Goal: Task Accomplishment & Management: Manage account settings

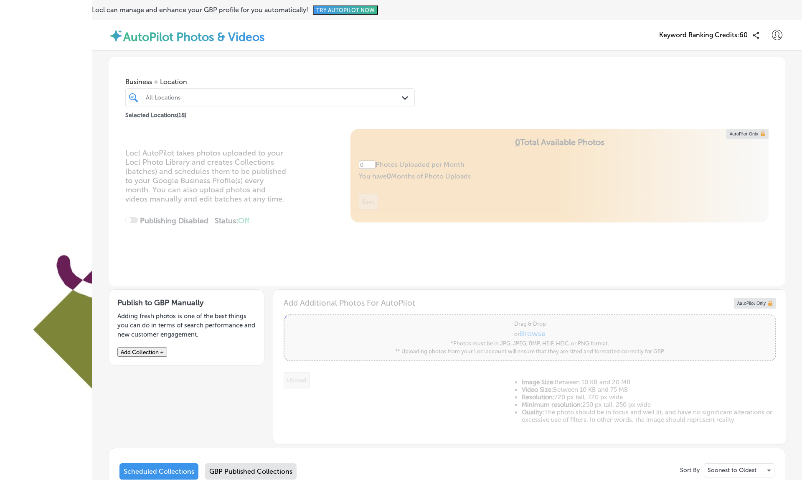
type input "5"
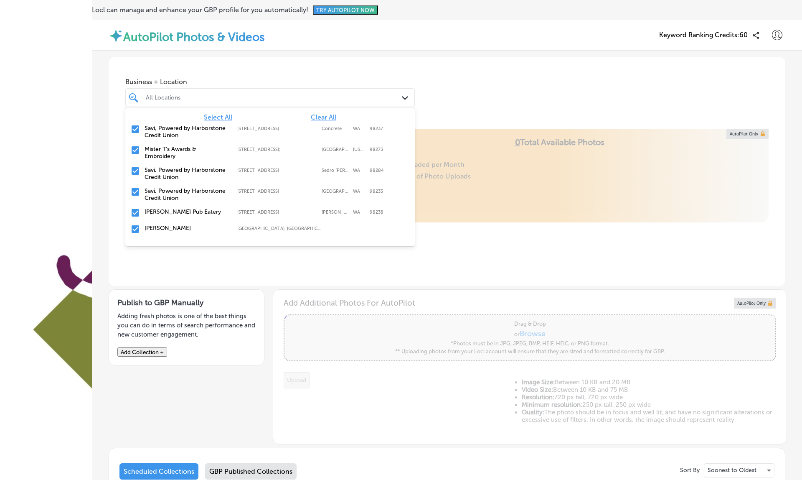
click at [242, 101] on div at bounding box center [257, 97] width 225 height 11
click at [323, 115] on span "Clear All" at bounding box center [323, 117] width 25 height 8
click at [153, 131] on label "Savi, Powered by Harborstone Credit Union" at bounding box center [187, 132] width 84 height 14
click at [445, 80] on div "Business + Location option 45872 Main Street, selected. option 45872 Main Stree…" at bounding box center [447, 89] width 677 height 64
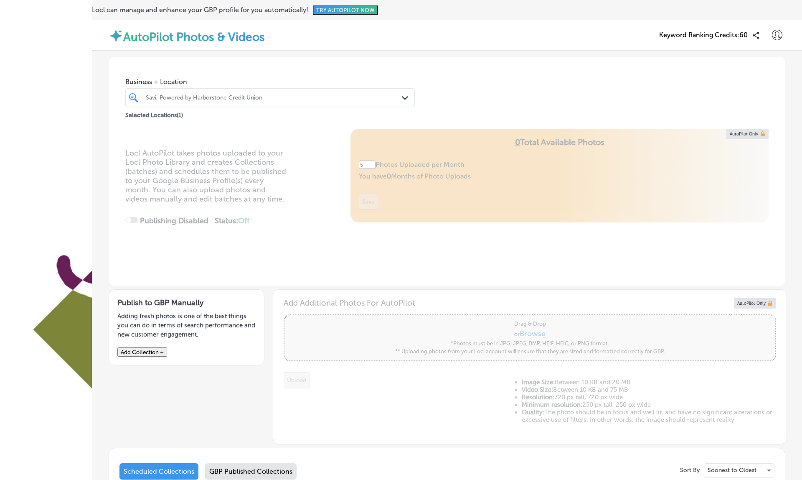
scroll to position [147, 0]
click at [741, 466] on p "Soonest to Oldest" at bounding box center [732, 470] width 49 height 8
click at [286, 323] on div at bounding box center [401, 240] width 802 height 480
click at [286, 463] on div "GBP Published Collections" at bounding box center [251, 471] width 92 height 16
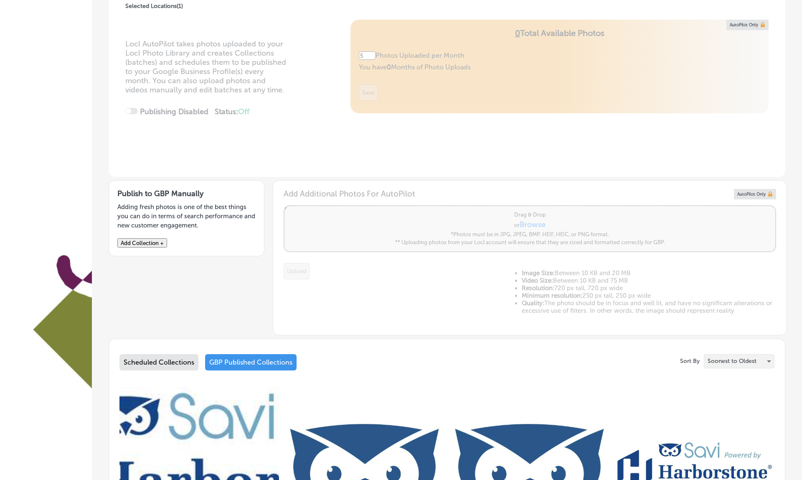
click at [722, 354] on div "Soonest to Oldest" at bounding box center [740, 360] width 70 height 13
click at [722, 443] on li "Logo" at bounding box center [739, 438] width 70 height 16
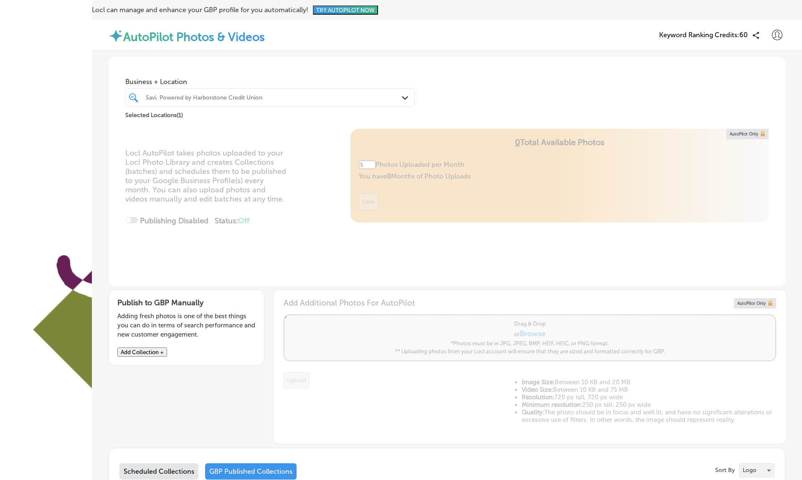
scroll to position [315, 0]
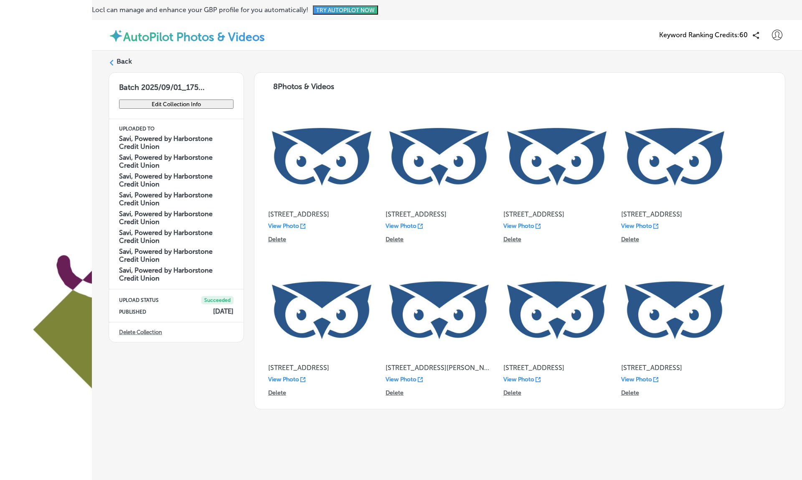
click at [118, 60] on label "Back" at bounding box center [124, 61] width 15 height 9
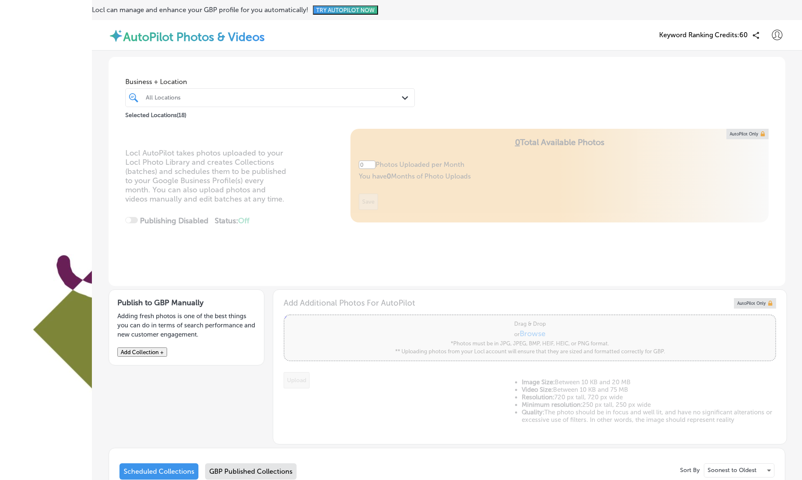
type input "5"
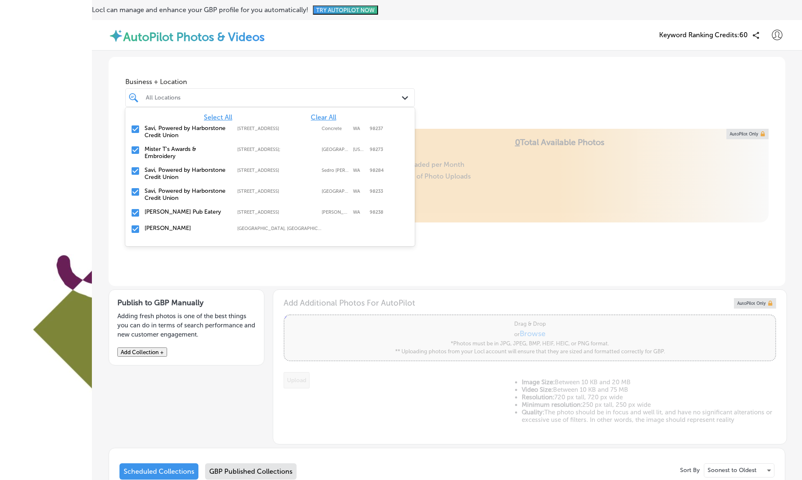
click at [275, 98] on div "All Locations" at bounding box center [274, 97] width 257 height 7
click at [315, 118] on span "Clear All" at bounding box center [323, 117] width 25 height 8
click at [193, 121] on div "Savi, Powered by Harborstone Credit Union 45872 Main Street, Concrete, WA, 9823…" at bounding box center [270, 131] width 290 height 21
click at [327, 37] on div "AutoPilot Photos & Videos Keyword Ranking Credits: 60" at bounding box center [447, 35] width 677 height 18
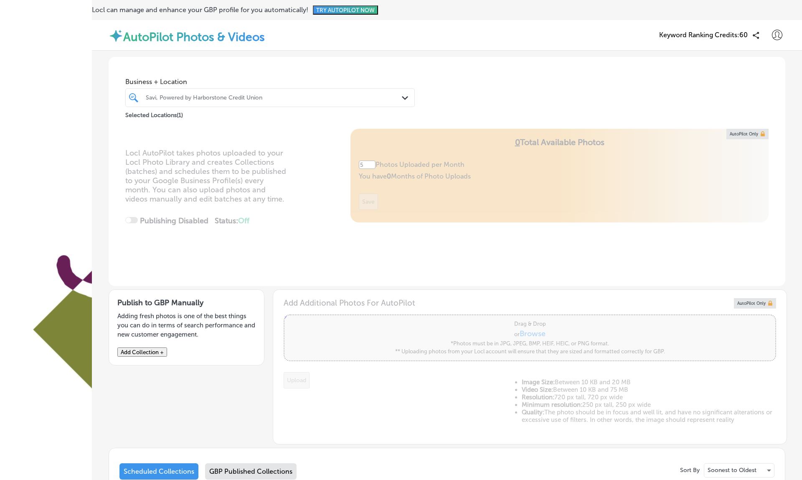
scroll to position [147, 0]
click at [748, 466] on p "Soonest to Oldest" at bounding box center [732, 470] width 49 height 8
click at [715, 400] on p "Logo" at bounding box center [712, 400] width 13 height 8
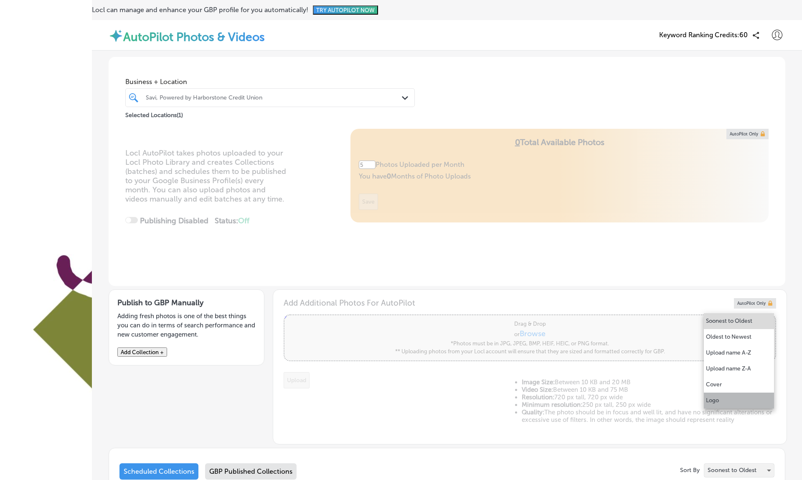
scroll to position [109, 0]
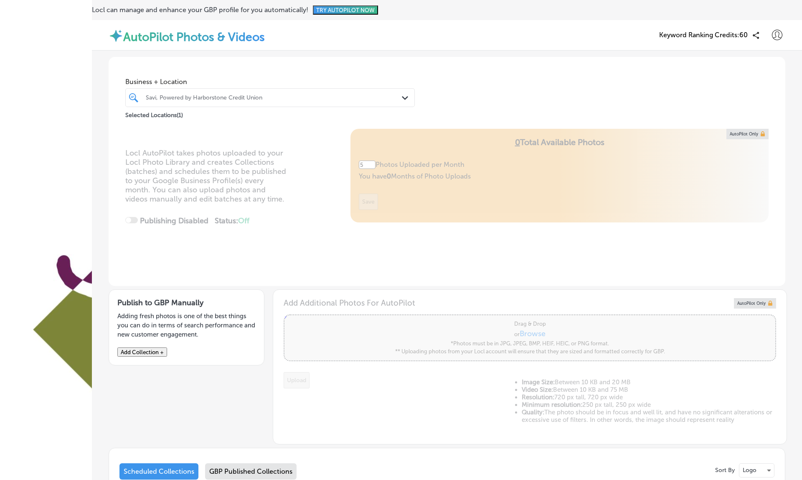
click at [269, 463] on div "GBP Published Collections" at bounding box center [251, 471] width 92 height 16
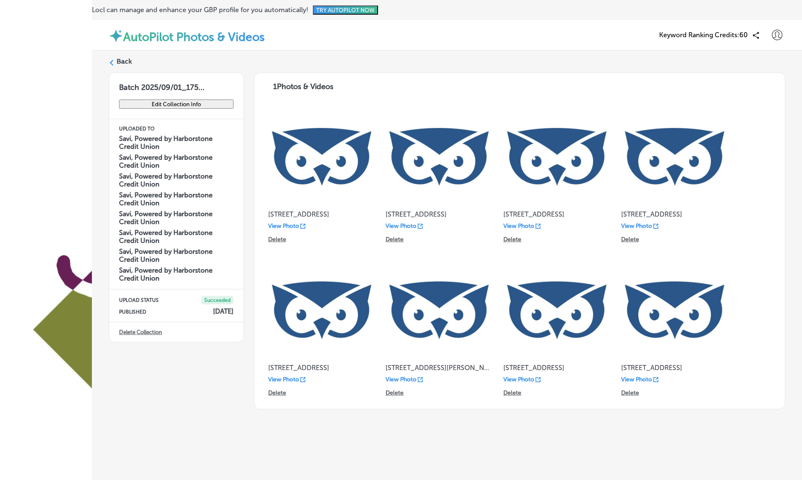
click at [286, 225] on p "View Photo" at bounding box center [283, 225] width 31 height 7
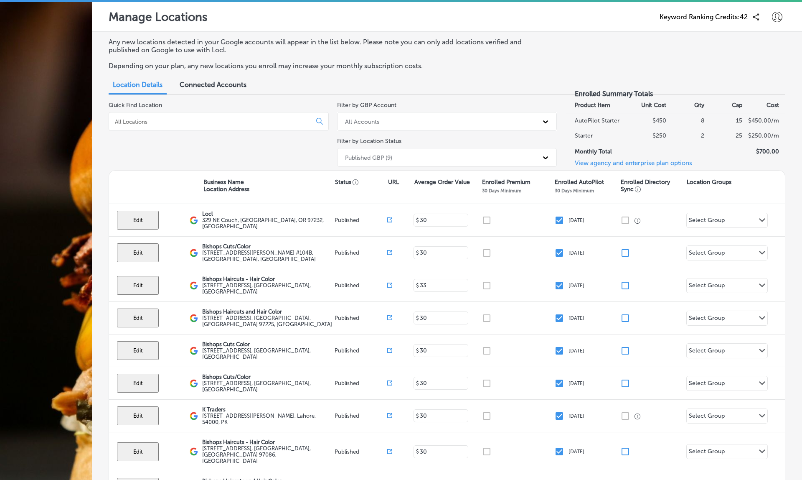
click at [221, 87] on div "Connected Accounts" at bounding box center [212, 85] width 79 height 18
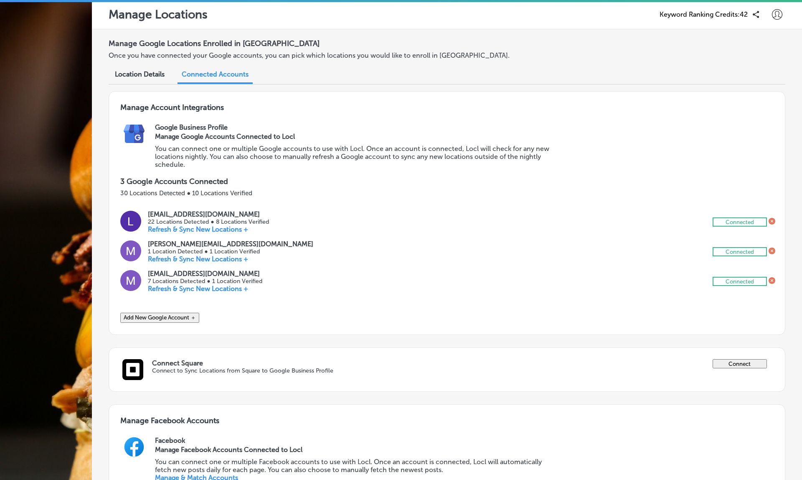
scroll to position [2, 0]
click at [218, 474] on link "Manage & Match Accounts" at bounding box center [196, 478] width 83 height 8
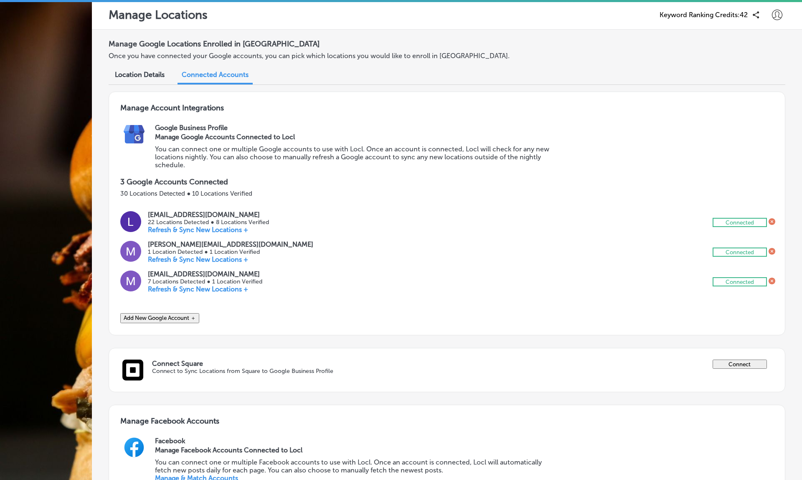
scroll to position [242, 0]
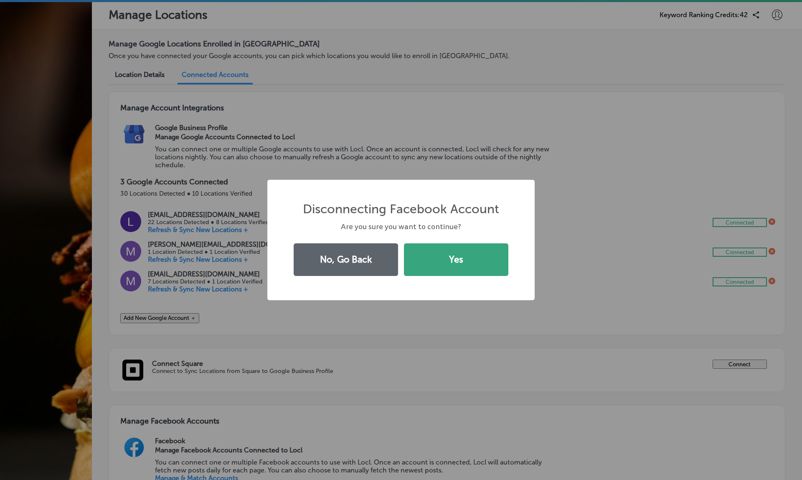
click at [428, 262] on button "Yes" at bounding box center [456, 259] width 104 height 33
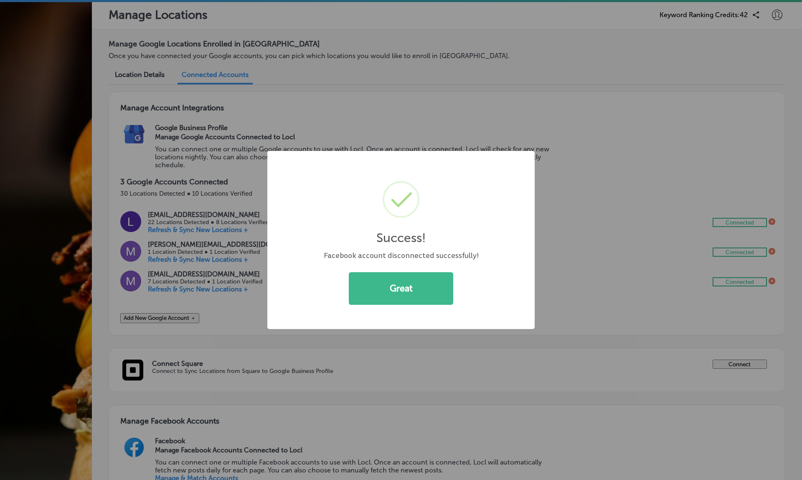
click at [773, 275] on div "Success! × Facebook account disconnected successfully! Great Cancel" at bounding box center [401, 240] width 802 height 480
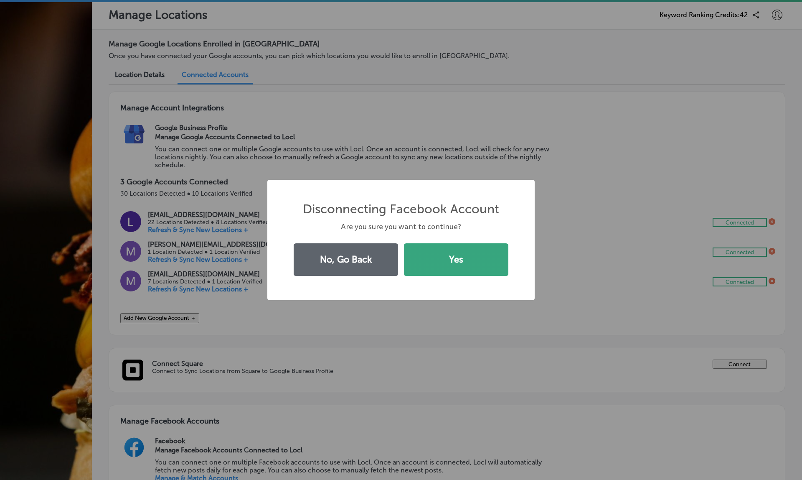
click at [451, 259] on button "Yes" at bounding box center [456, 259] width 104 height 33
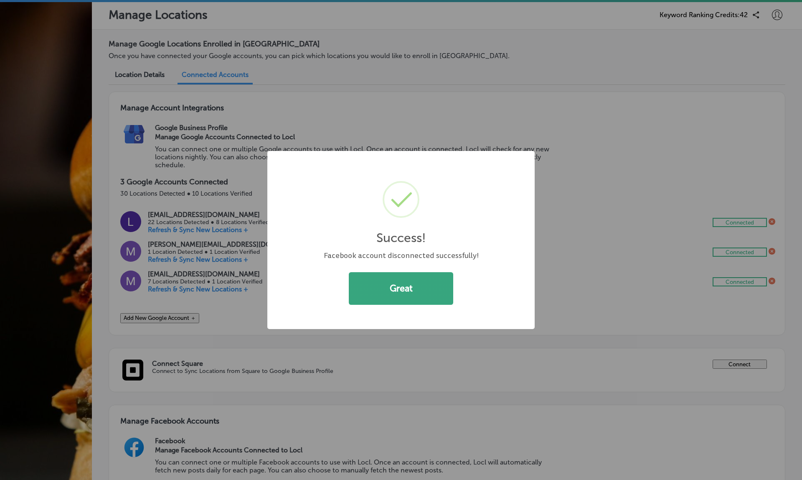
click at [412, 284] on button "Great" at bounding box center [401, 288] width 104 height 33
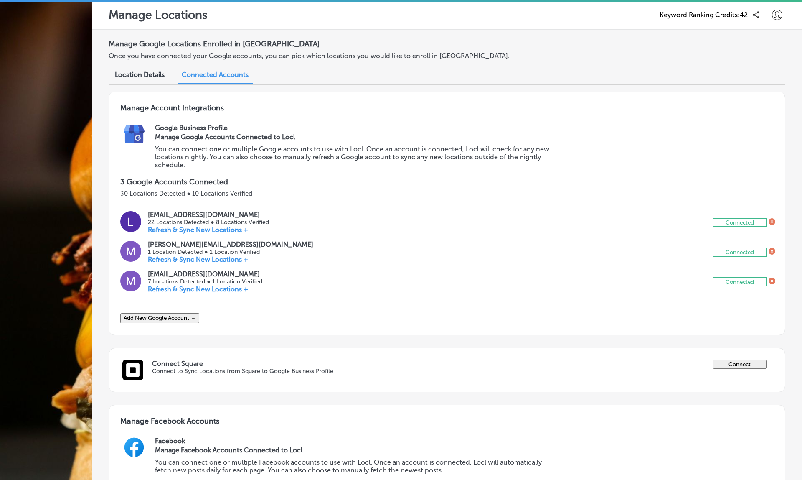
scroll to position [0, 0]
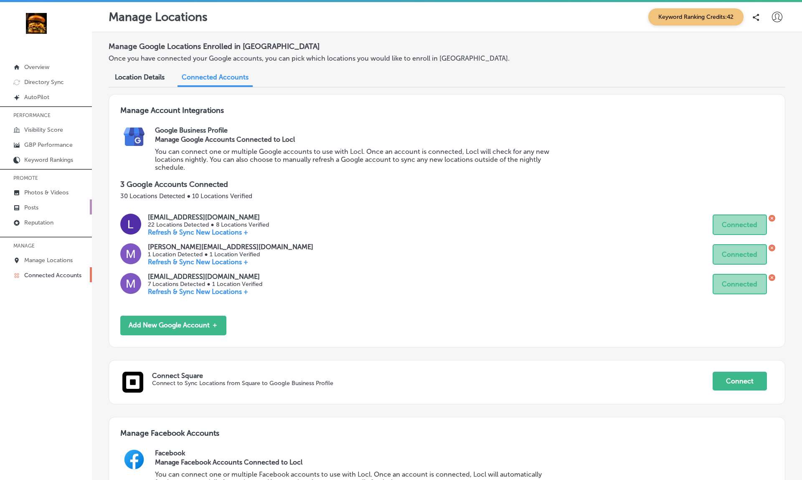
click at [38, 205] on p "Posts" at bounding box center [31, 207] width 14 height 7
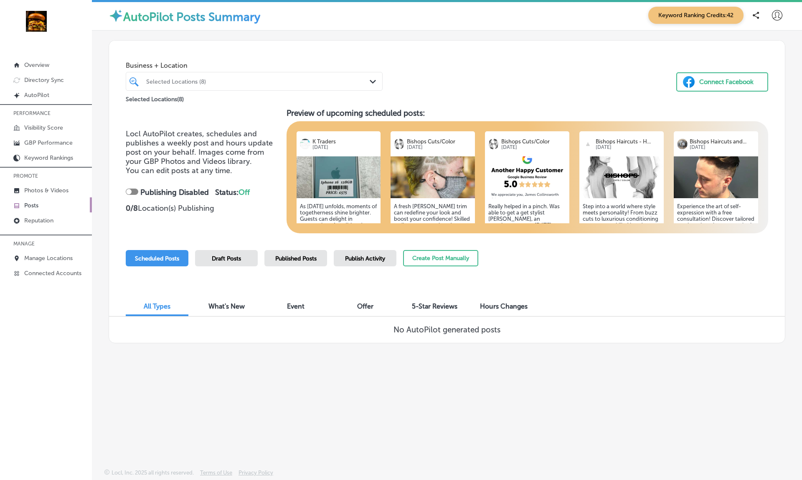
scroll to position [2, 0]
click at [283, 255] on span "Published Posts" at bounding box center [295, 258] width 41 height 7
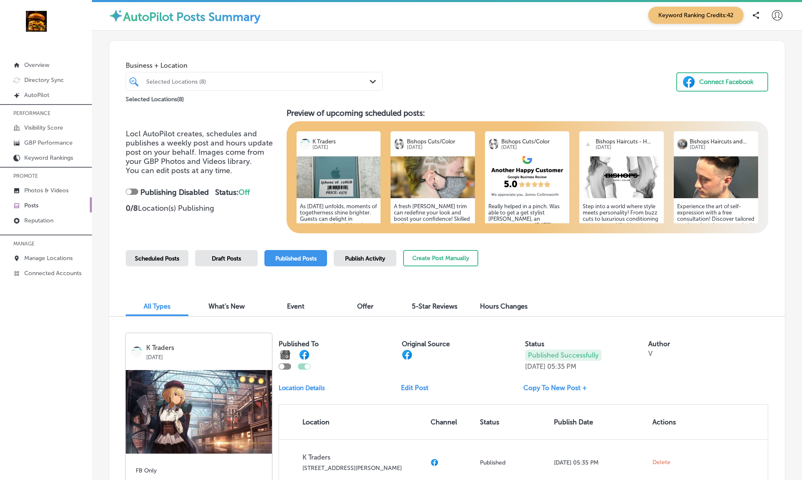
scroll to position [0, 0]
click at [161, 257] on span "Scheduled Posts" at bounding box center [157, 258] width 44 height 7
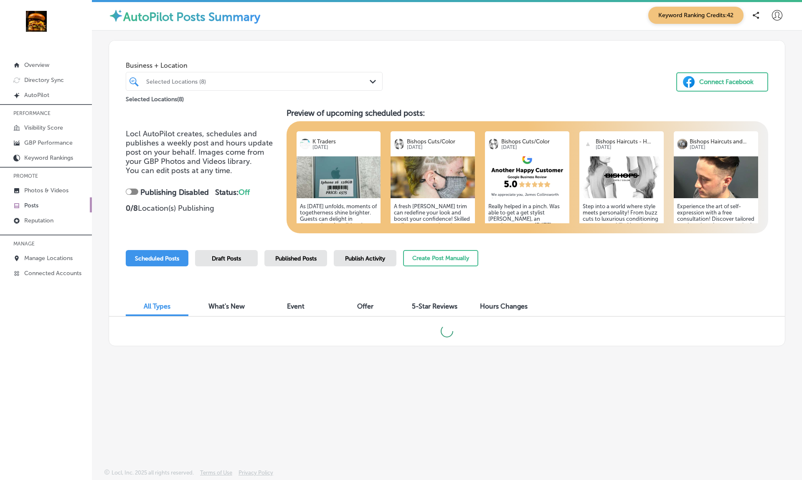
click at [221, 256] on span "Draft Posts" at bounding box center [226, 258] width 29 height 7
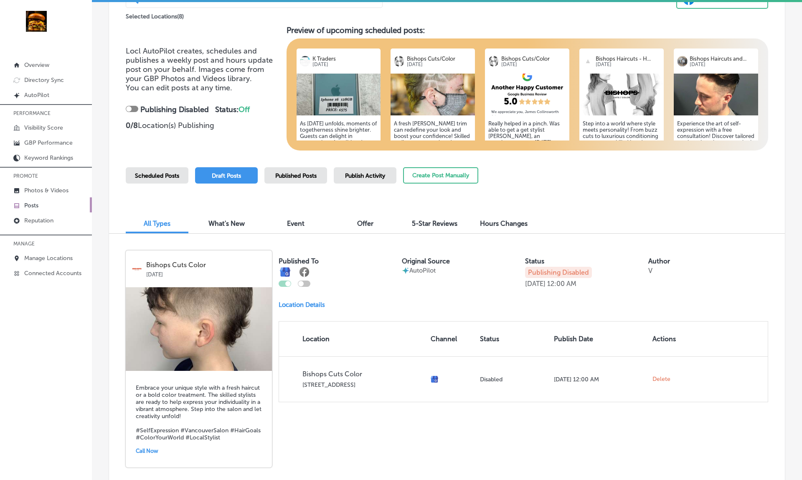
scroll to position [87, 0]
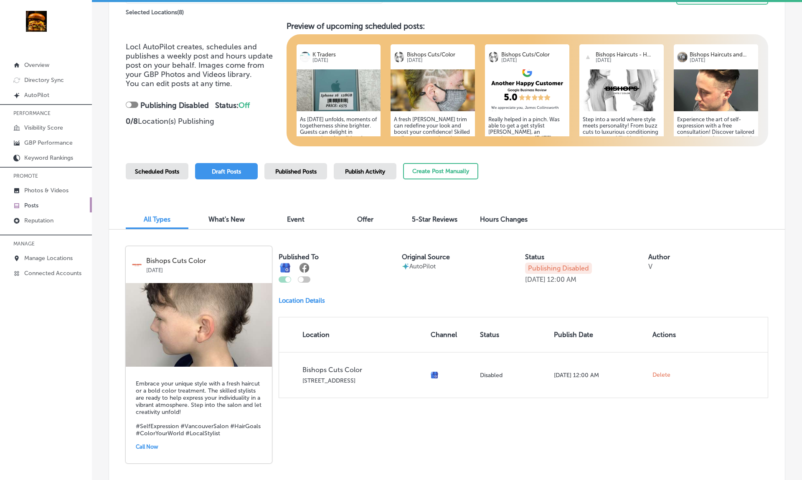
click at [303, 277] on div at bounding box center [300, 279] width 5 height 5
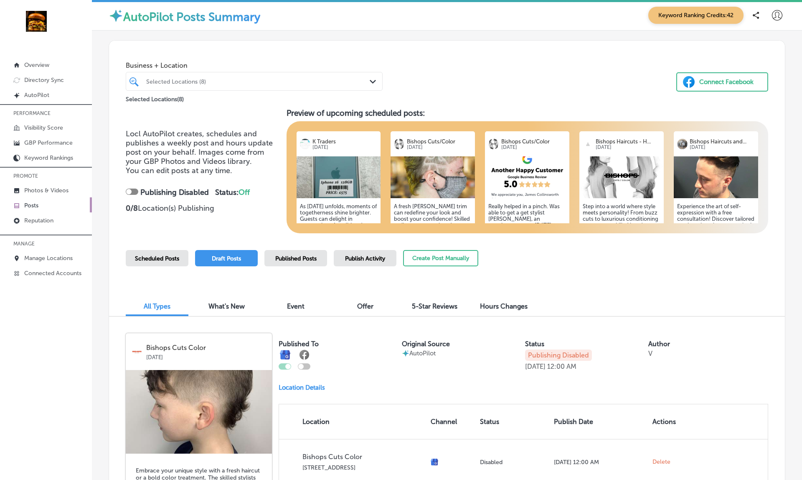
scroll to position [0, 0]
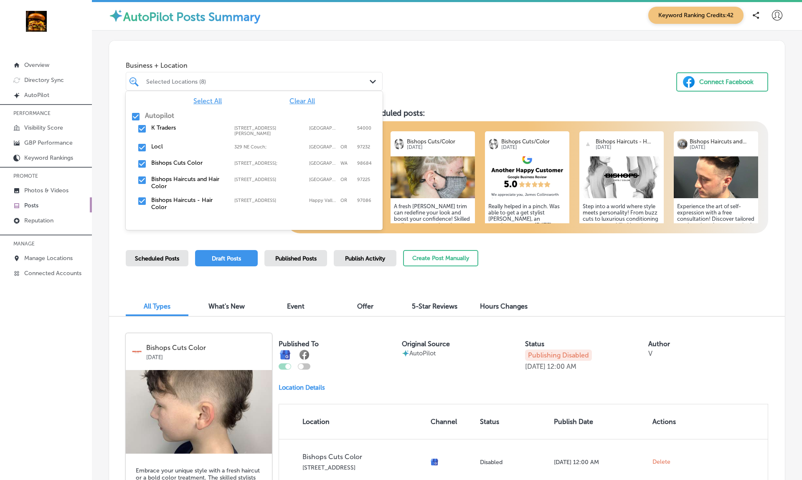
click at [230, 80] on div "Selected Locations (8)" at bounding box center [258, 81] width 224 height 7
click at [294, 103] on span "Clear All" at bounding box center [302, 101] width 25 height 8
click at [168, 127] on label "K Traders" at bounding box center [188, 127] width 75 height 7
click at [162, 149] on div "Locl 329 NE Couch;, Portland, OR, 97232 329 NE Couch; Portland OR 97232" at bounding box center [254, 147] width 250 height 13
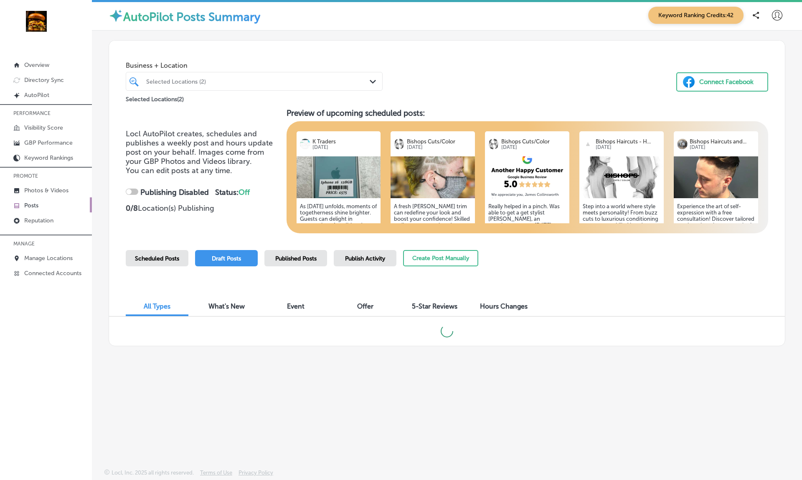
click at [468, 102] on div "Business + Location Selected Locations (2) Path Created with Sketch. Selected L…" at bounding box center [447, 73] width 676 height 64
